Goal: Task Accomplishment & Management: Use online tool/utility

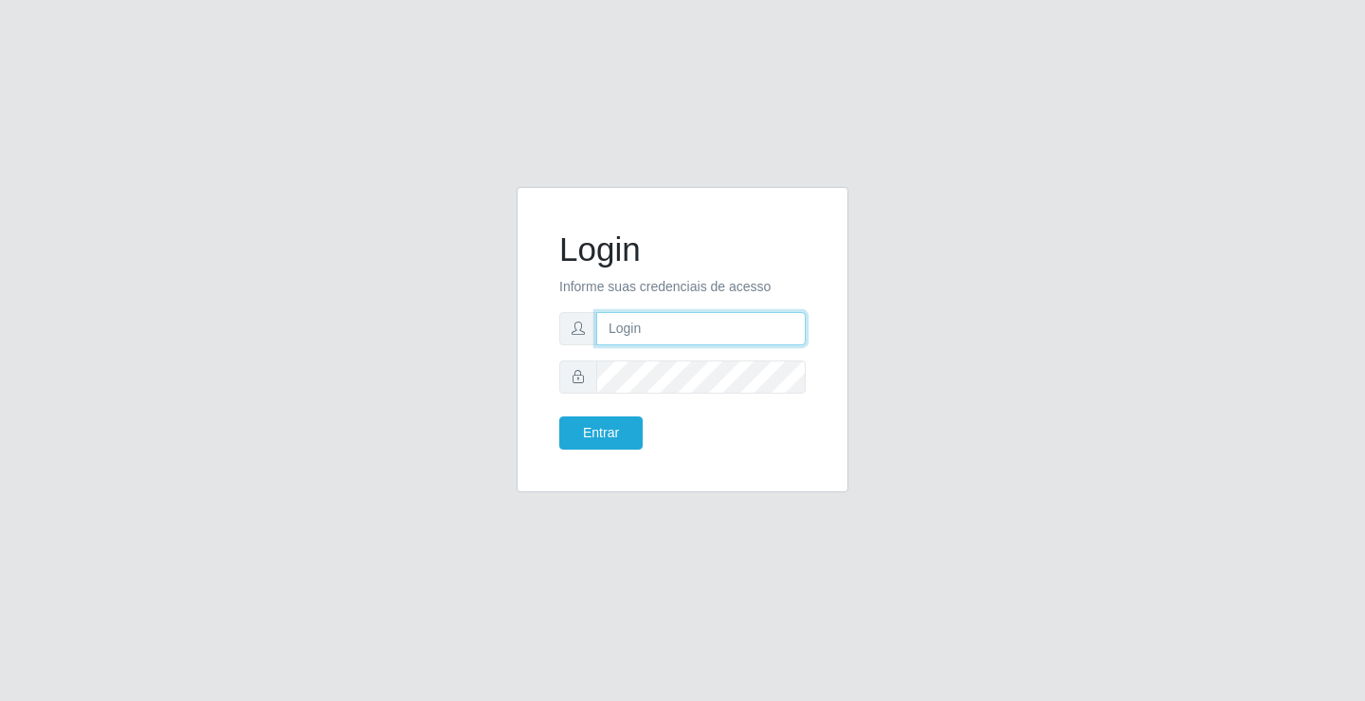
click at [718, 330] on input "text" at bounding box center [700, 328] width 209 height 33
type input "zivaneide@ideal"
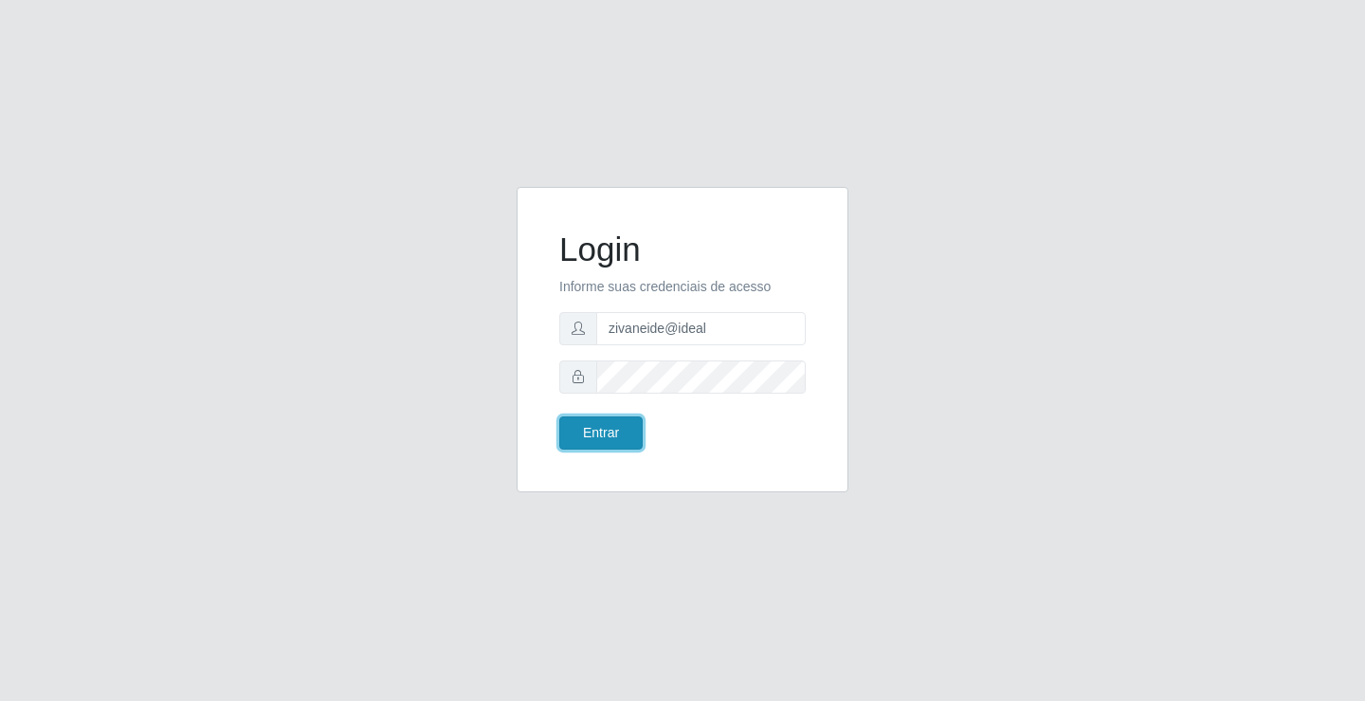
click at [602, 441] on button "Entrar" at bounding box center [600, 432] width 83 height 33
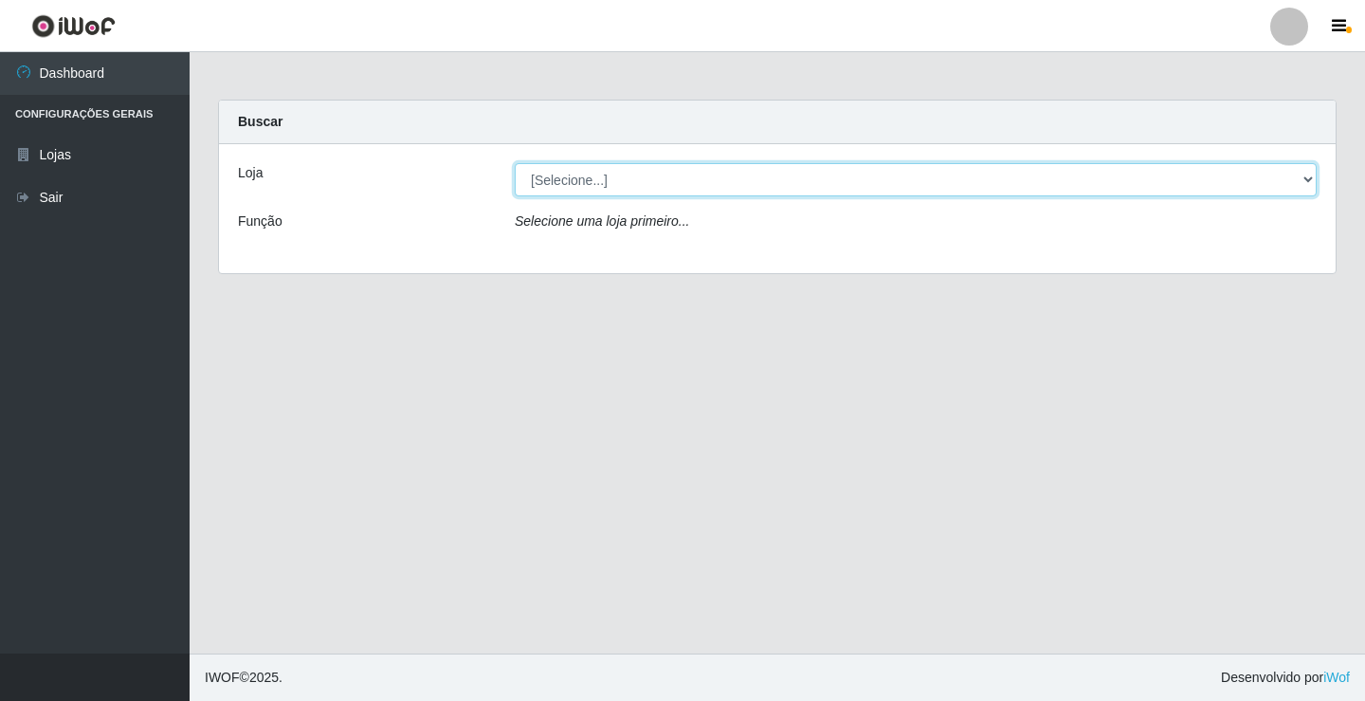
click at [1311, 174] on select "[Selecione...] Ideal - Conceição" at bounding box center [916, 179] width 802 height 33
select select "231"
click at [515, 163] on select "[Selecione...] Ideal - Conceição" at bounding box center [916, 179] width 802 height 33
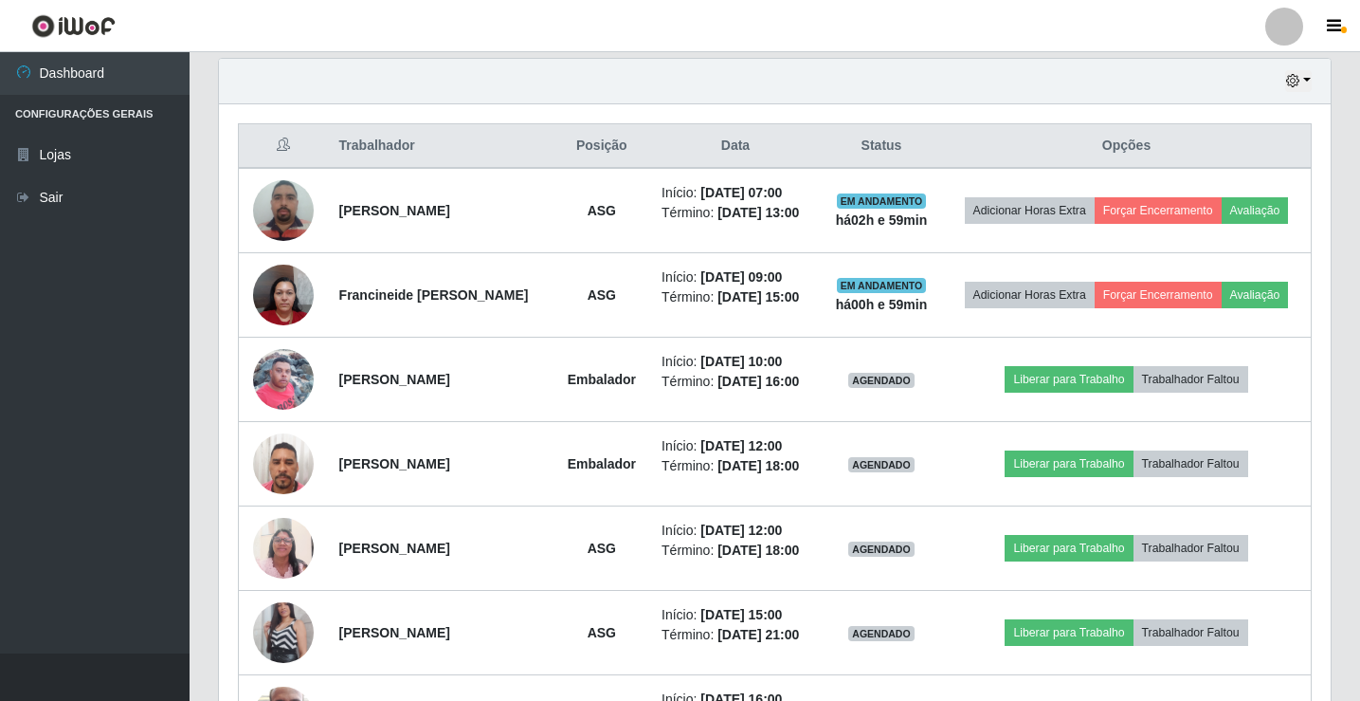
scroll to position [664, 0]
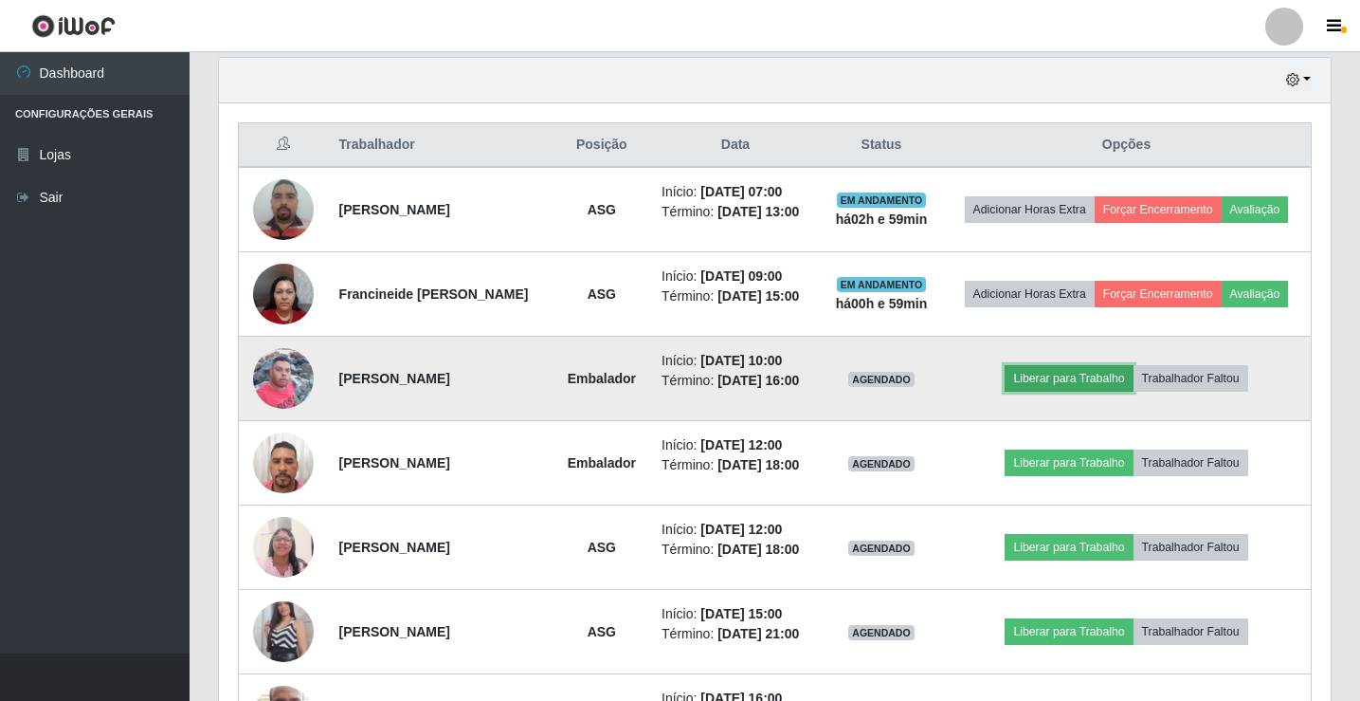
click at [1070, 380] on button "Liberar para Trabalho" at bounding box center [1069, 378] width 128 height 27
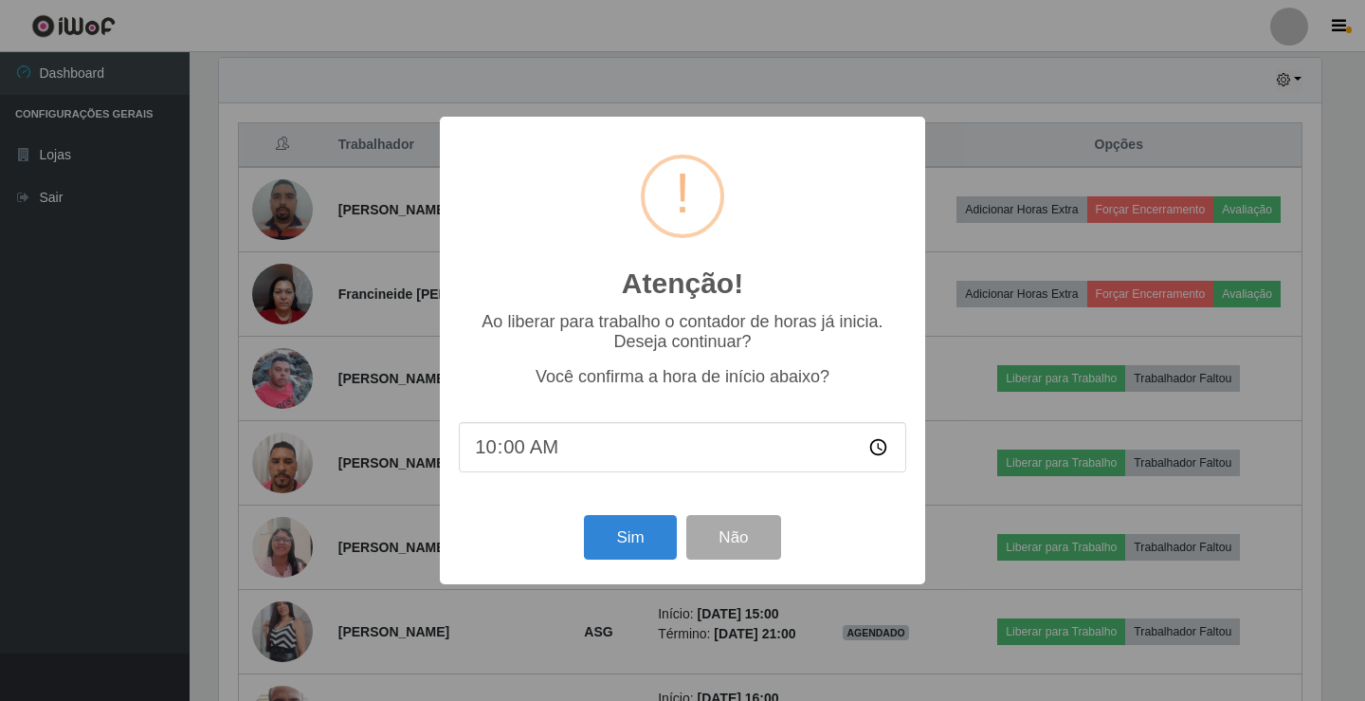
click at [607, 564] on div "Sim Não" at bounding box center [682, 537] width 447 height 54
click at [612, 551] on button "Sim" at bounding box center [630, 537] width 92 height 45
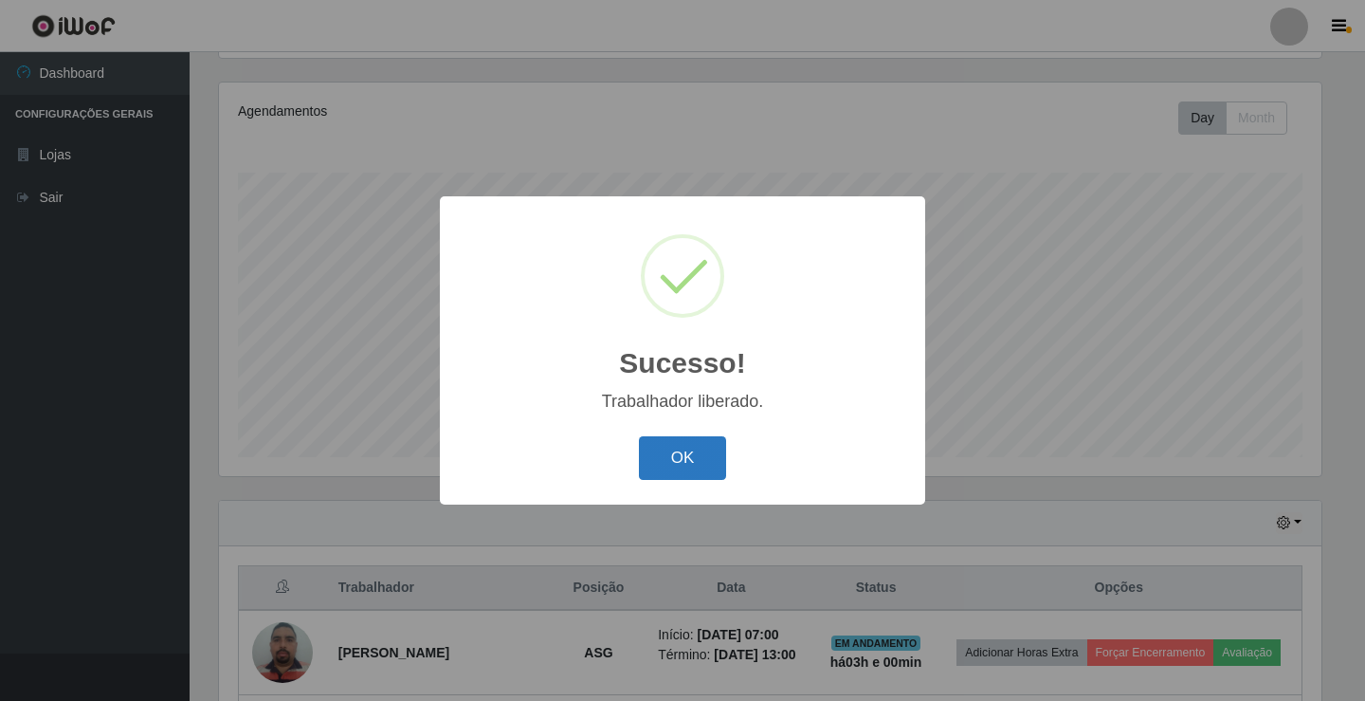
click at [663, 476] on button "OK" at bounding box center [683, 458] width 88 height 45
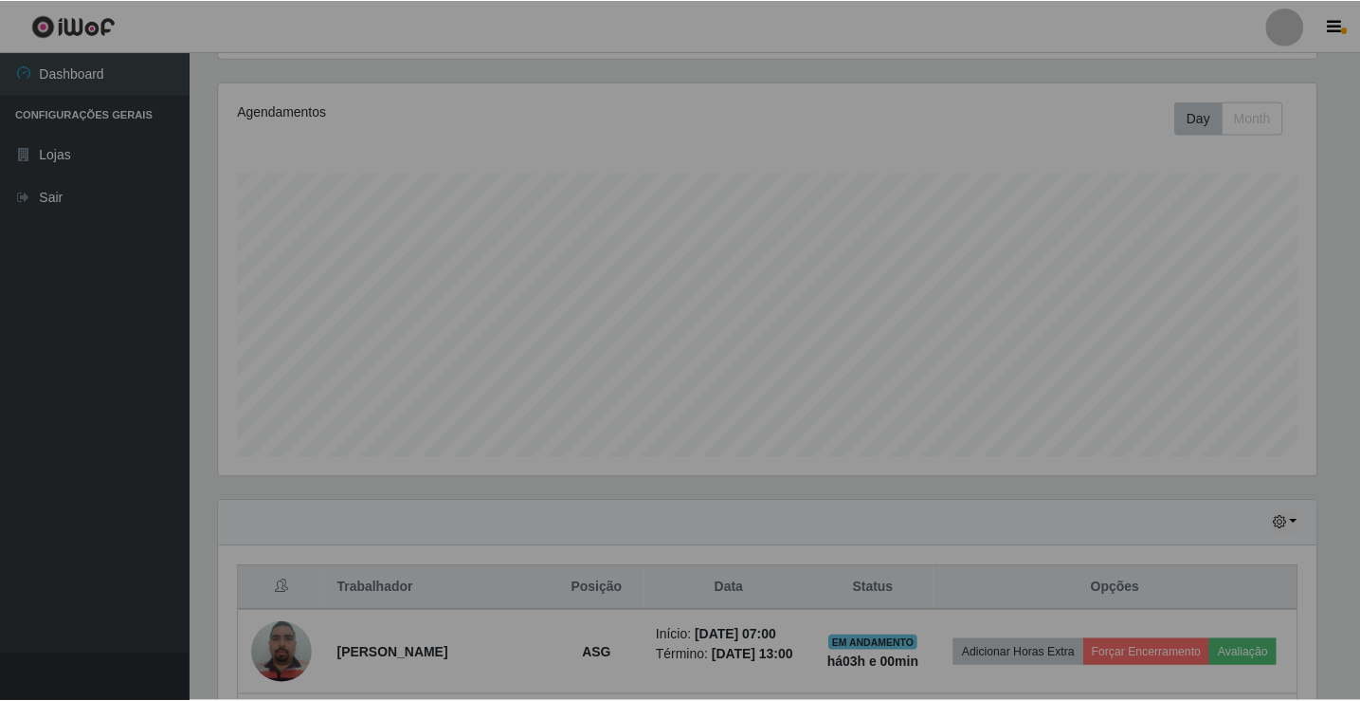
scroll to position [393, 1112]
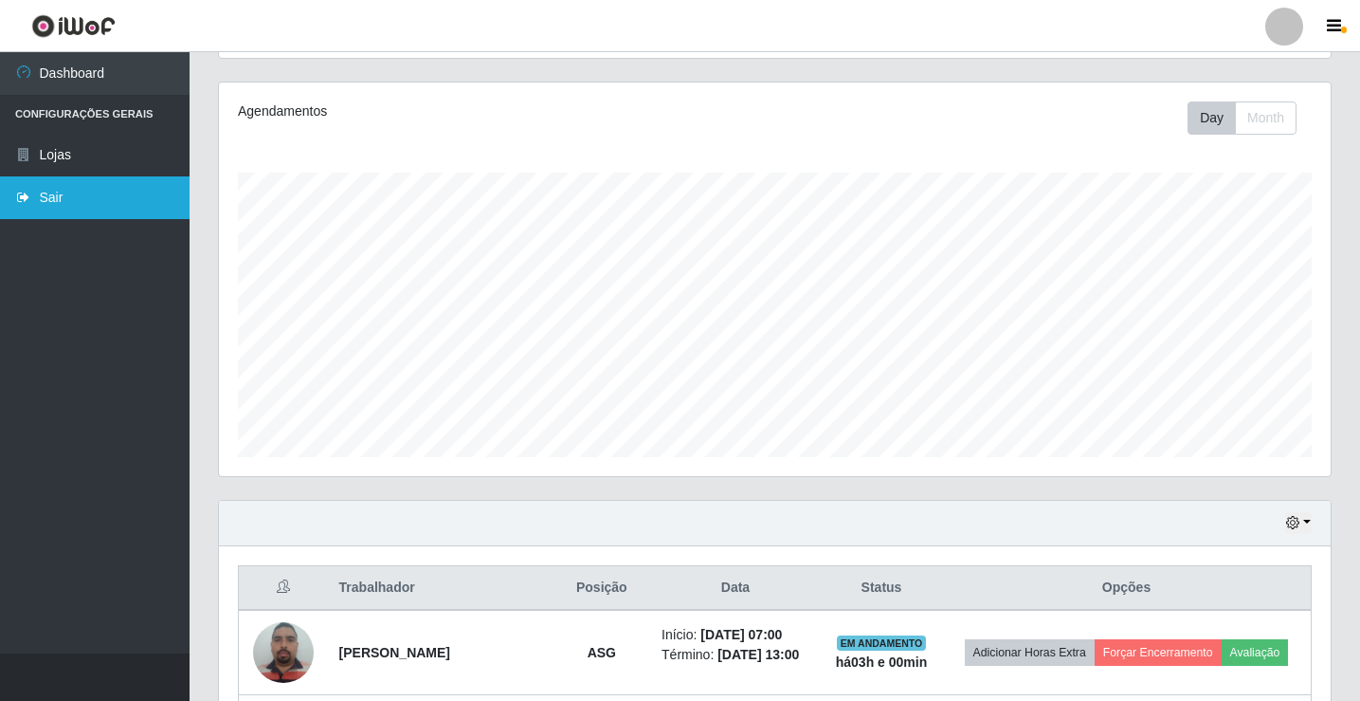
click at [64, 197] on link "Sair" at bounding box center [95, 197] width 190 height 43
